Goal: Transaction & Acquisition: Purchase product/service

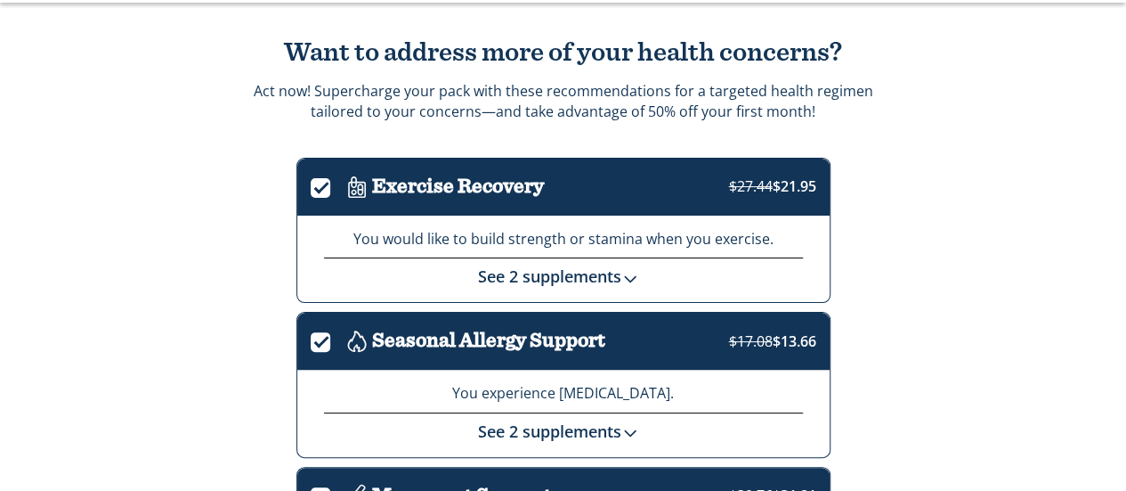
scroll to position [102, 0]
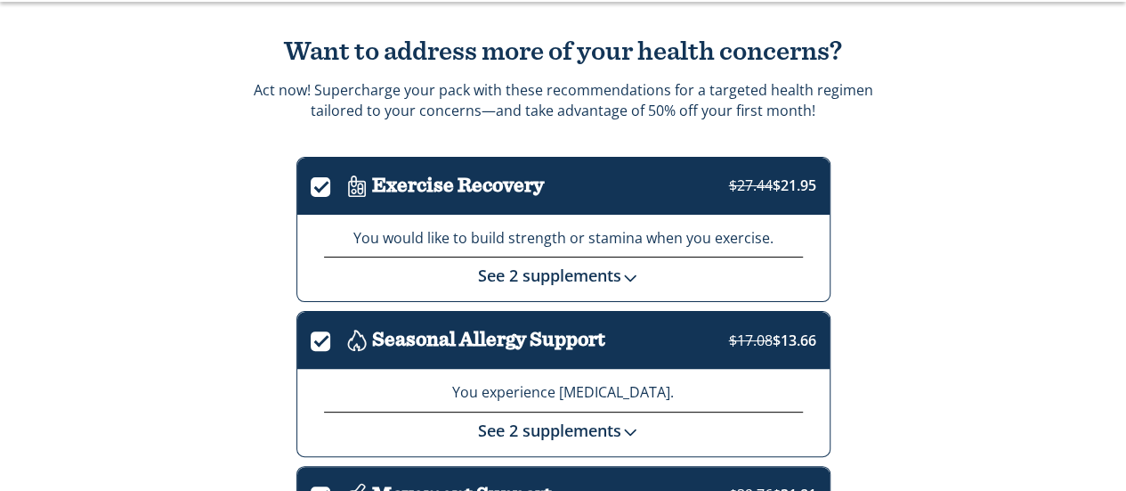
click at [313, 191] on label "." at bounding box center [326, 184] width 31 height 20
click at [311, 188] on input "." at bounding box center [311, 188] width 0 height 0
click at [323, 337] on label "." at bounding box center [326, 338] width 31 height 20
click at [311, 342] on input "." at bounding box center [311, 342] width 0 height 0
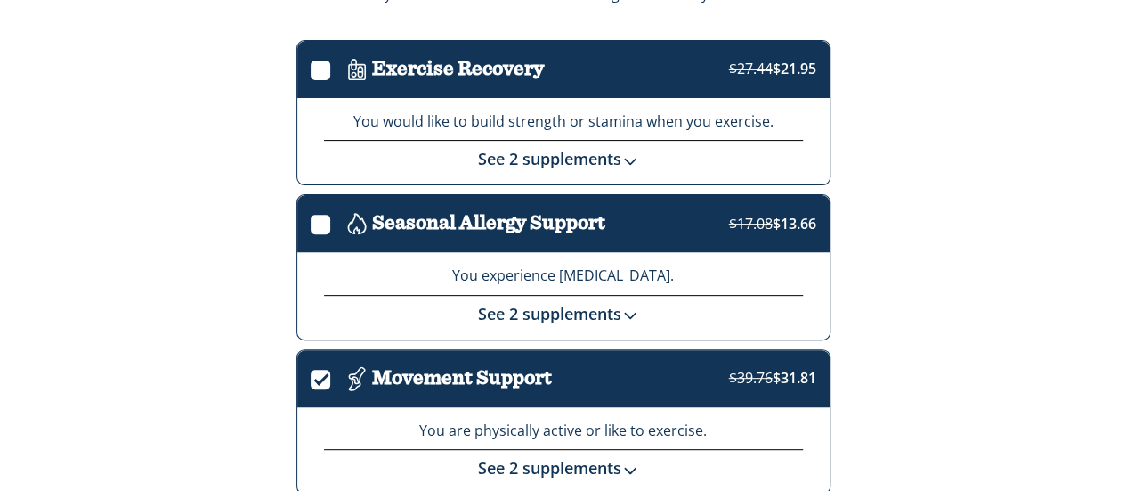
scroll to position [222, 0]
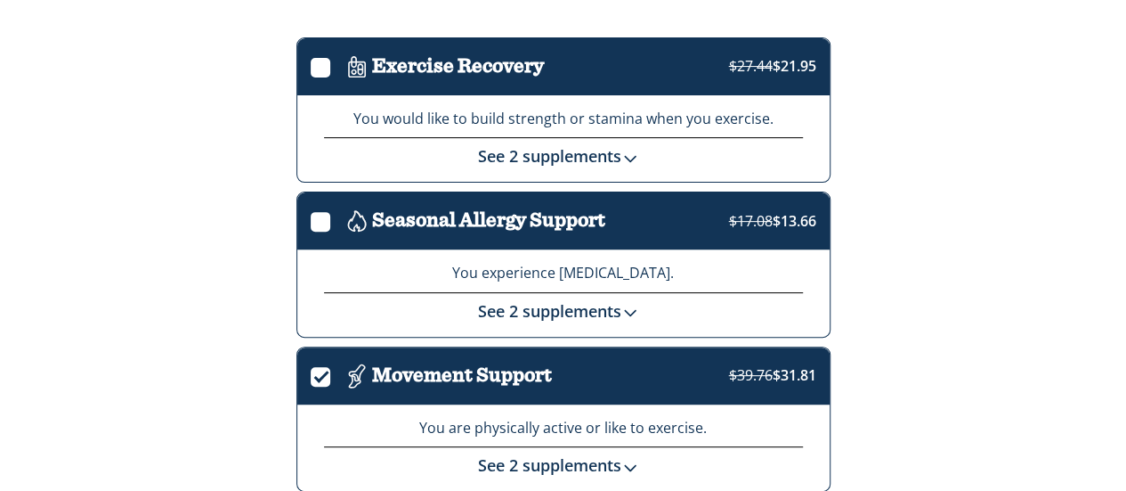
click at [319, 368] on label "." at bounding box center [326, 373] width 31 height 20
click at [311, 378] on input "." at bounding box center [311, 378] width 0 height 0
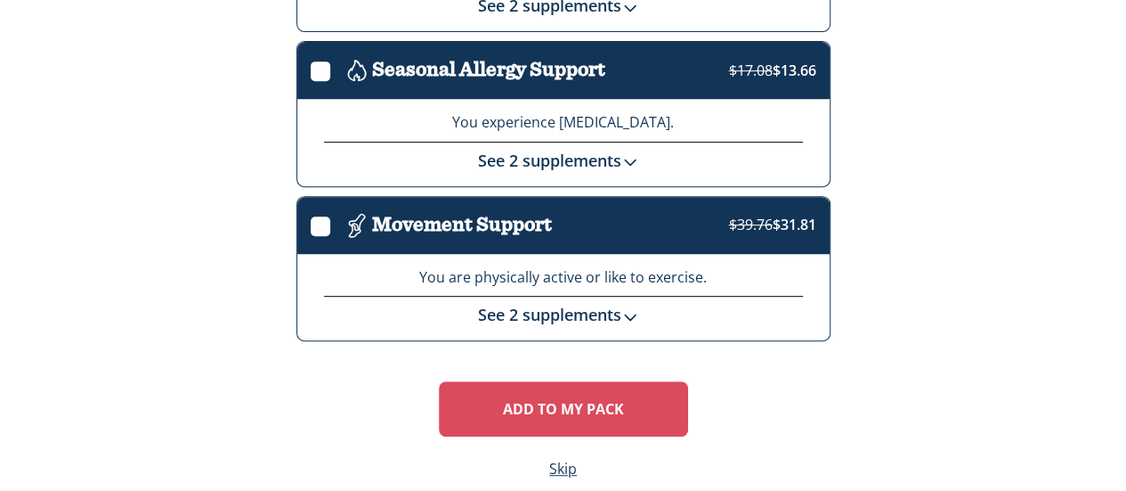
scroll to position [394, 0]
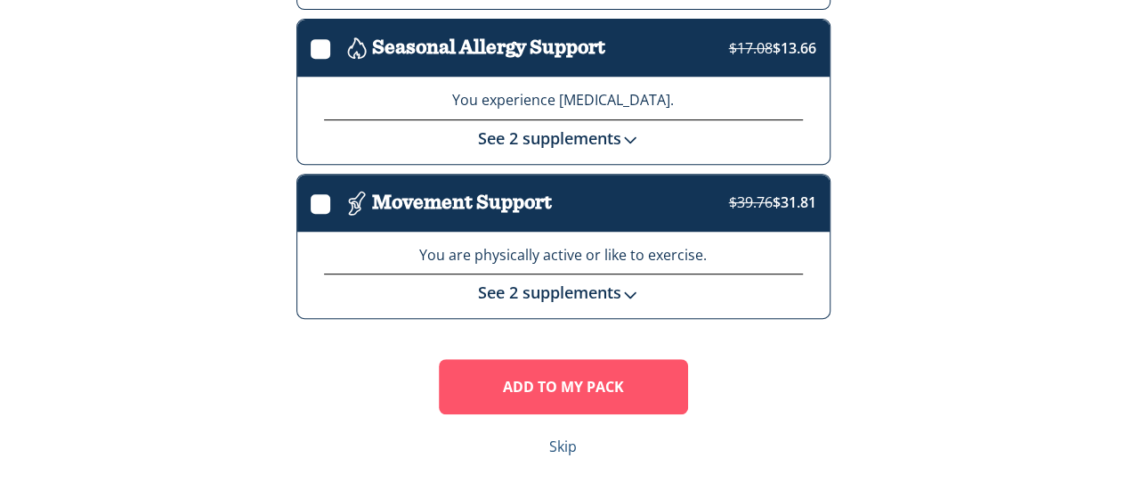
click at [562, 443] on link "Skip" at bounding box center [563, 446] width 28 height 20
